Goal: Transaction & Acquisition: Purchase product/service

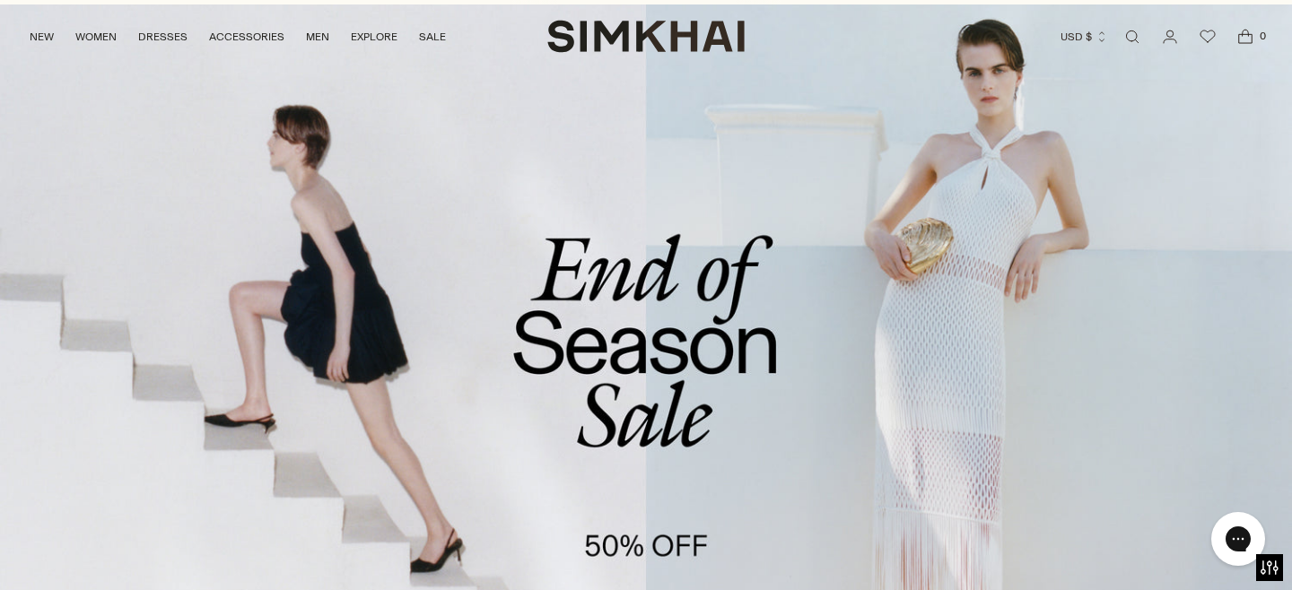
click at [614, 367] on link "/collections/sale" at bounding box center [646, 374] width 1292 height 741
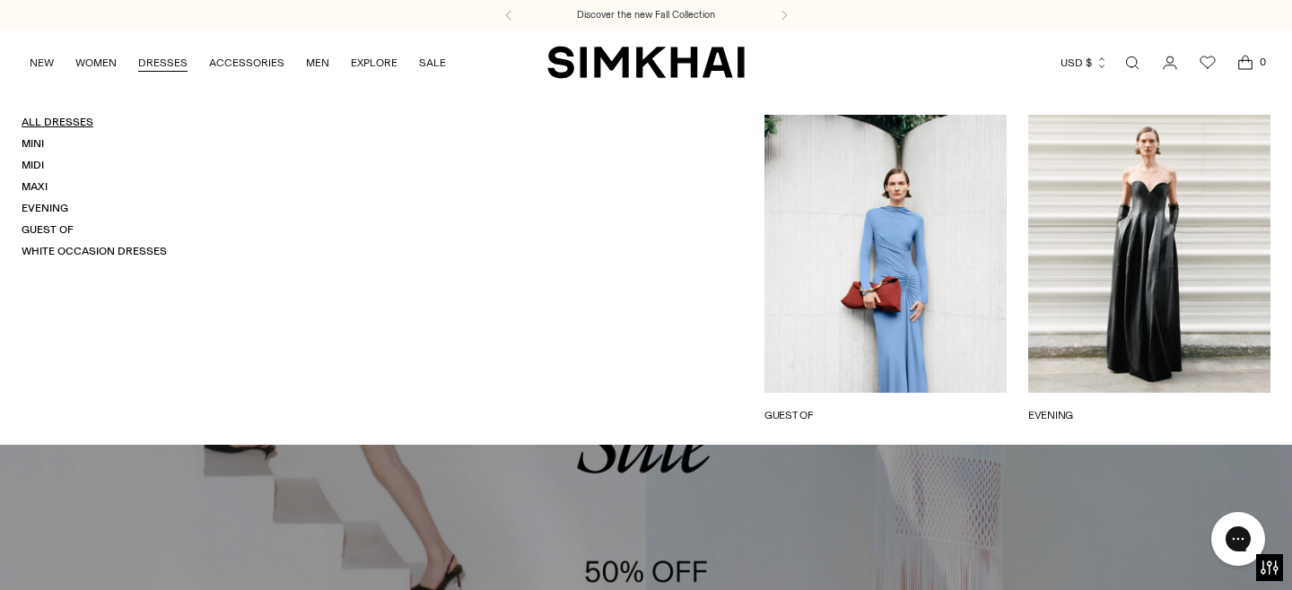
click at [76, 122] on link "All Dresses" at bounding box center [58, 122] width 72 height 13
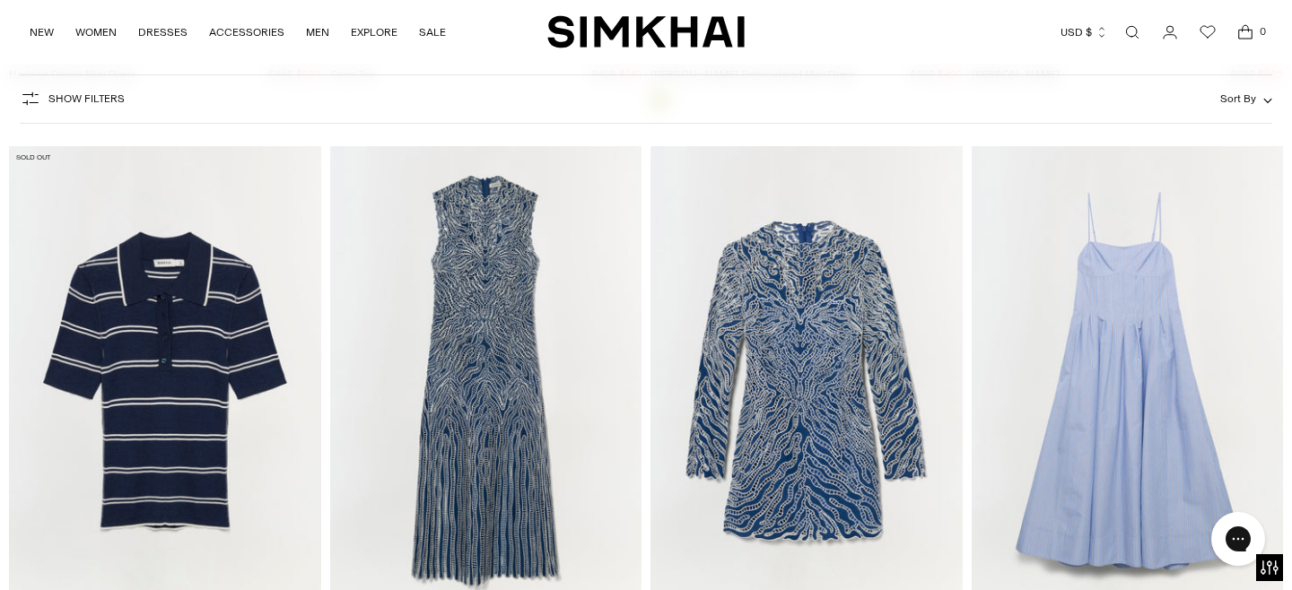
scroll to position [5746, 0]
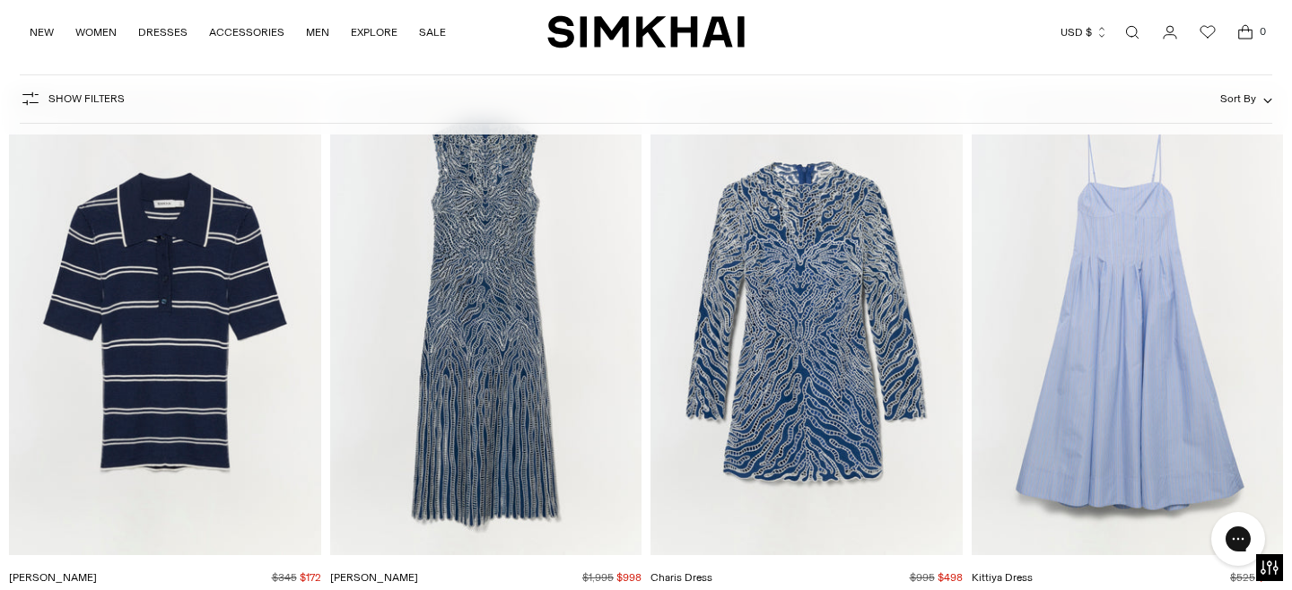
click at [0, 0] on img "Giovanna Dress" at bounding box center [0, 0] width 0 height 0
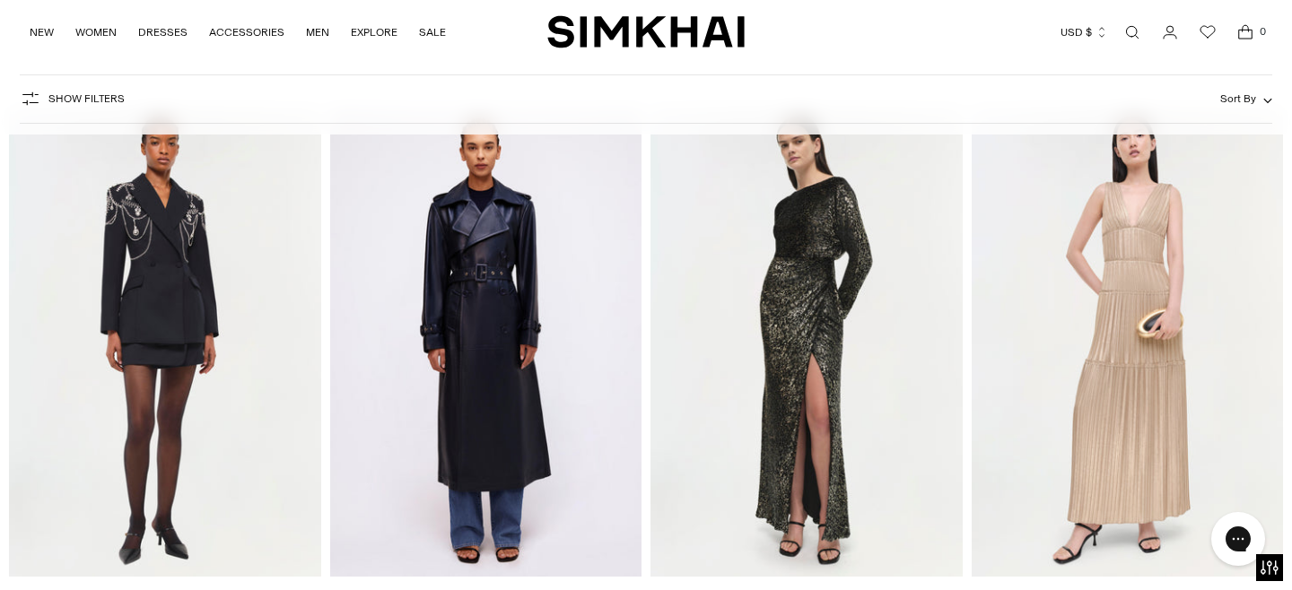
scroll to position [34688, 0]
click at [0, 0] on img "Vallen Gown" at bounding box center [0, 0] width 0 height 0
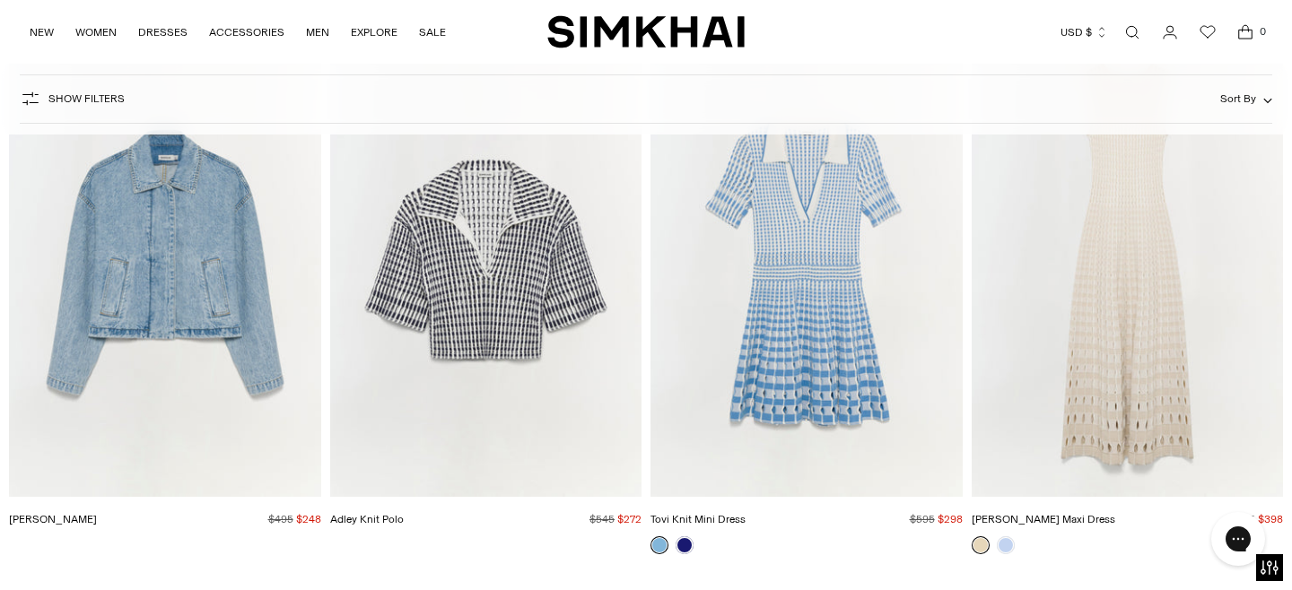
scroll to position [44177, 0]
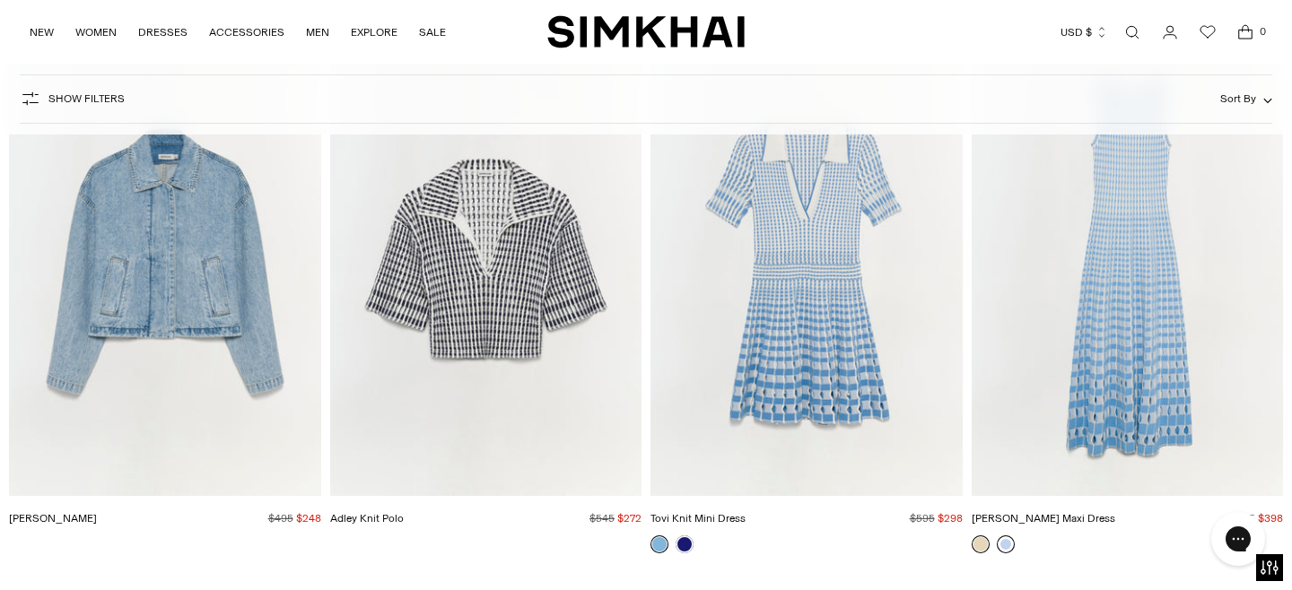
click at [1003, 536] on link at bounding box center [1006, 545] width 18 height 18
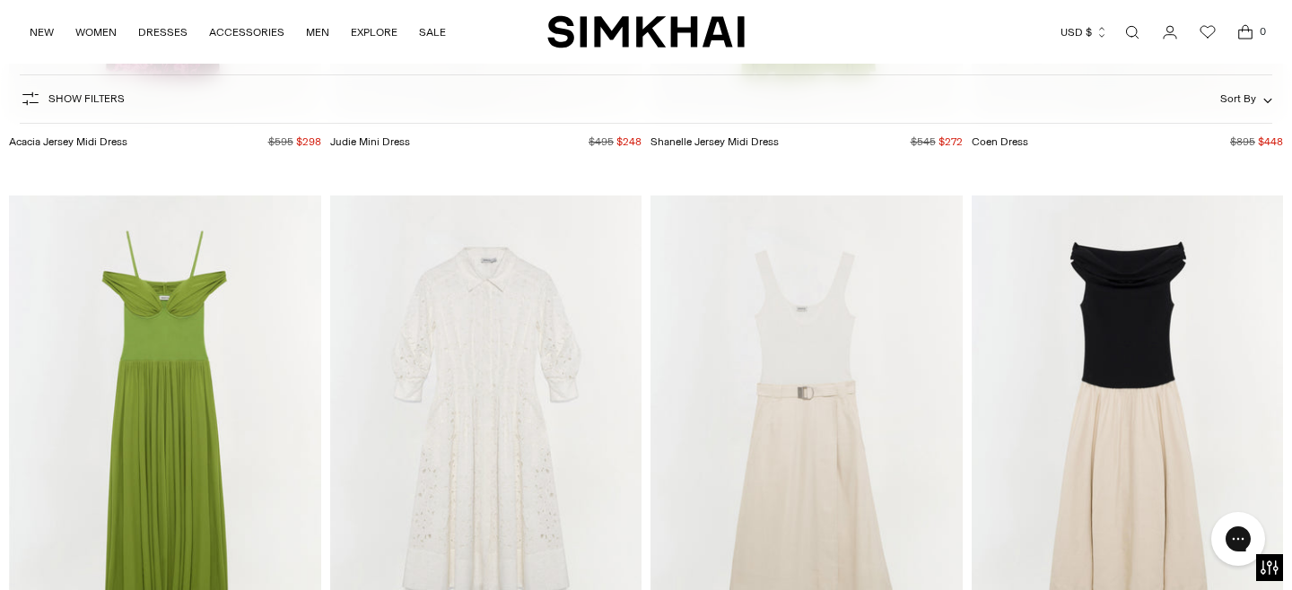
scroll to position [59594, 0]
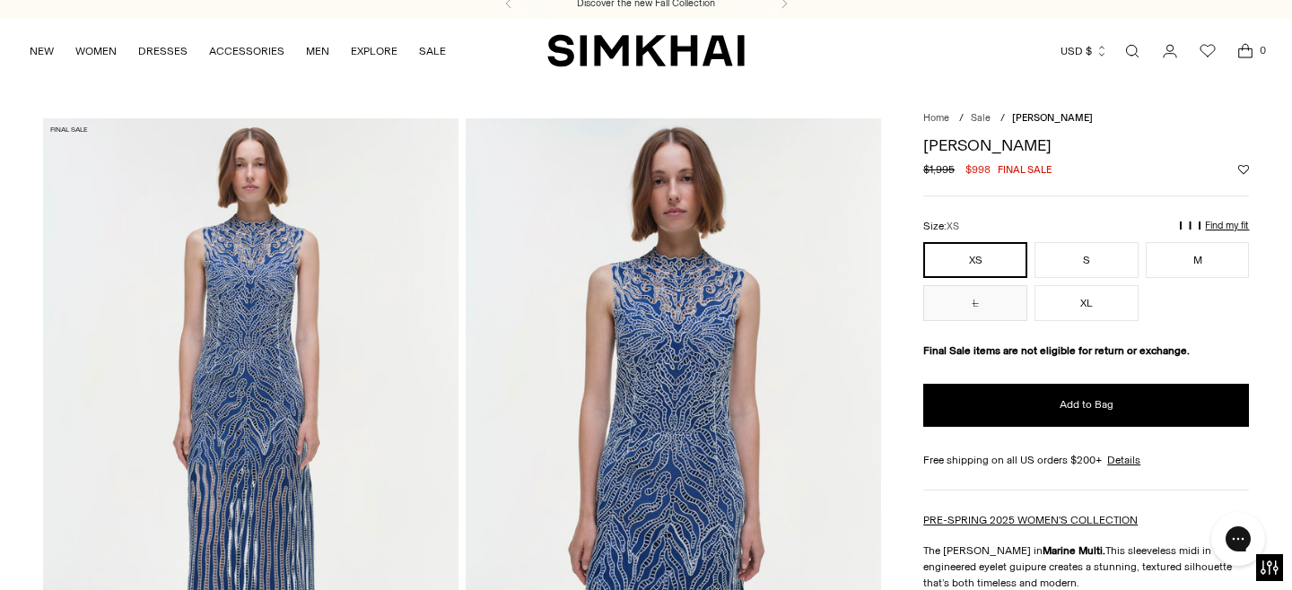
scroll to position [4, 0]
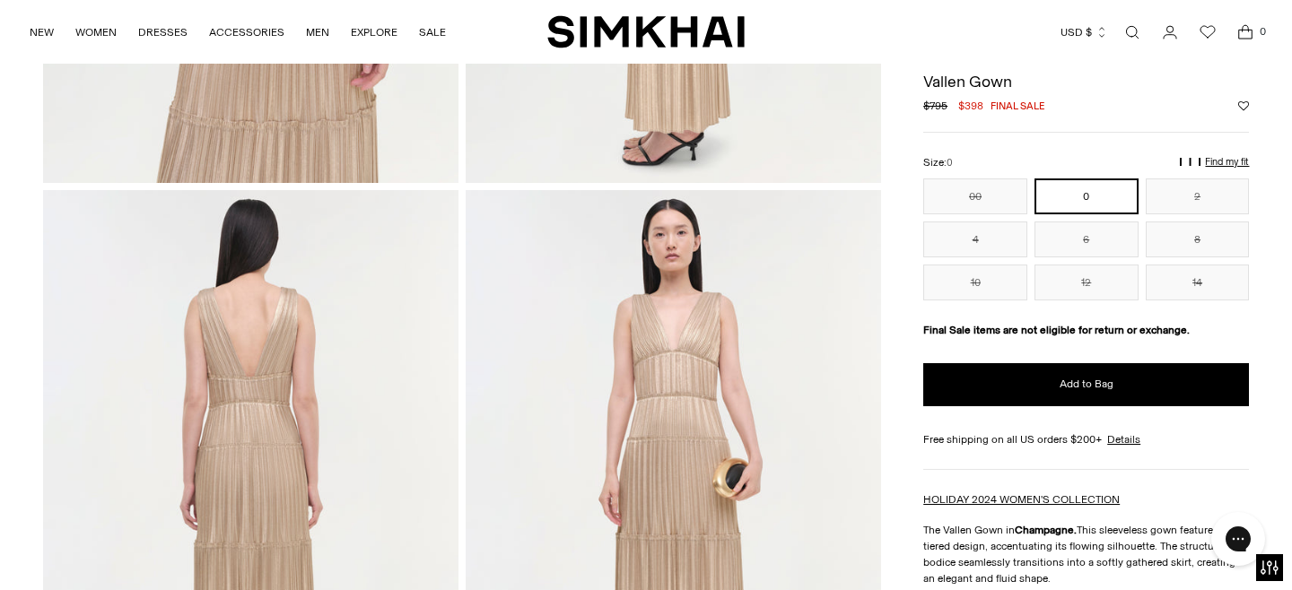
scroll to position [153, 0]
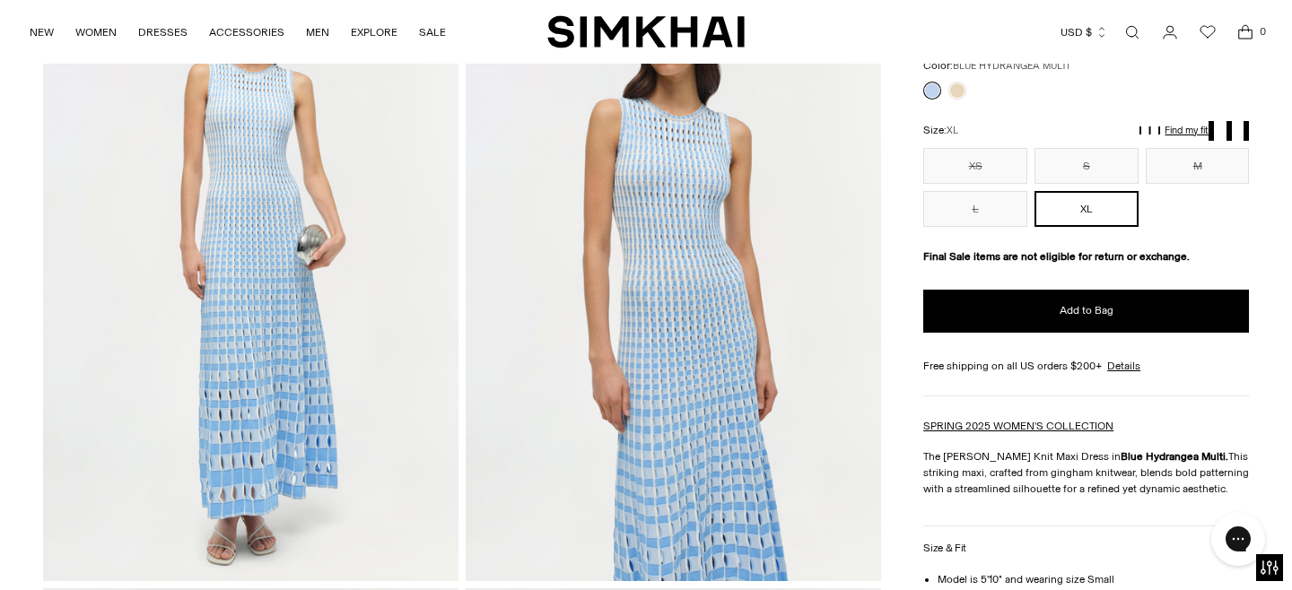
scroll to position [174, 0]
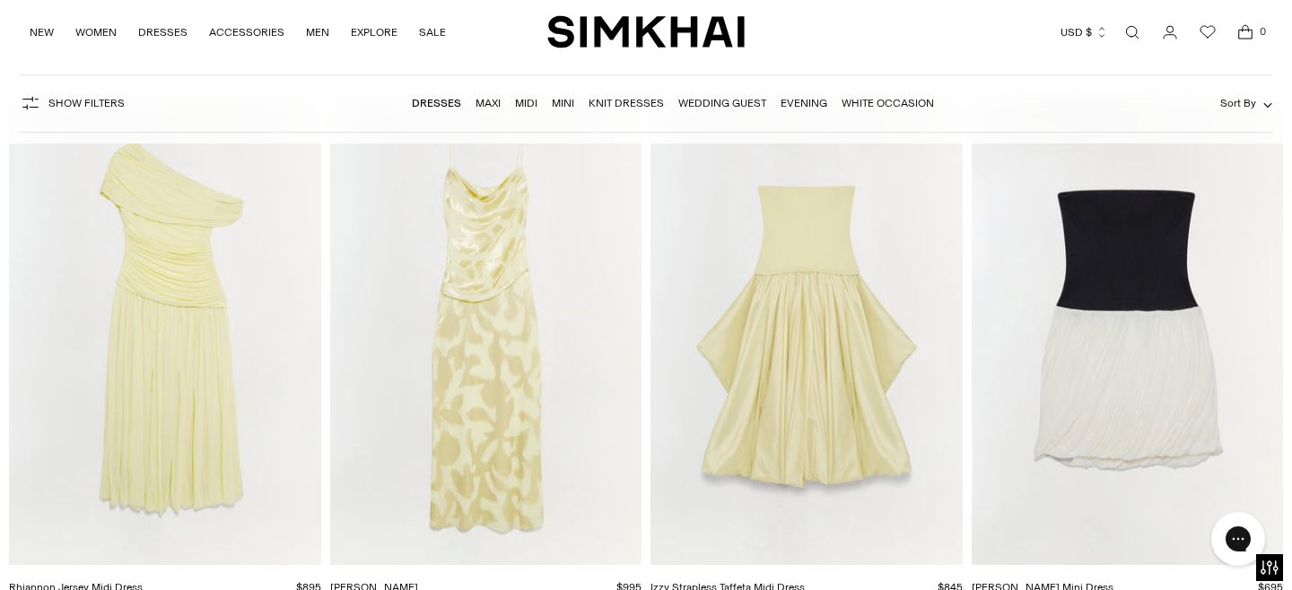
scroll to position [7731, 0]
